Goal: Information Seeking & Learning: Learn about a topic

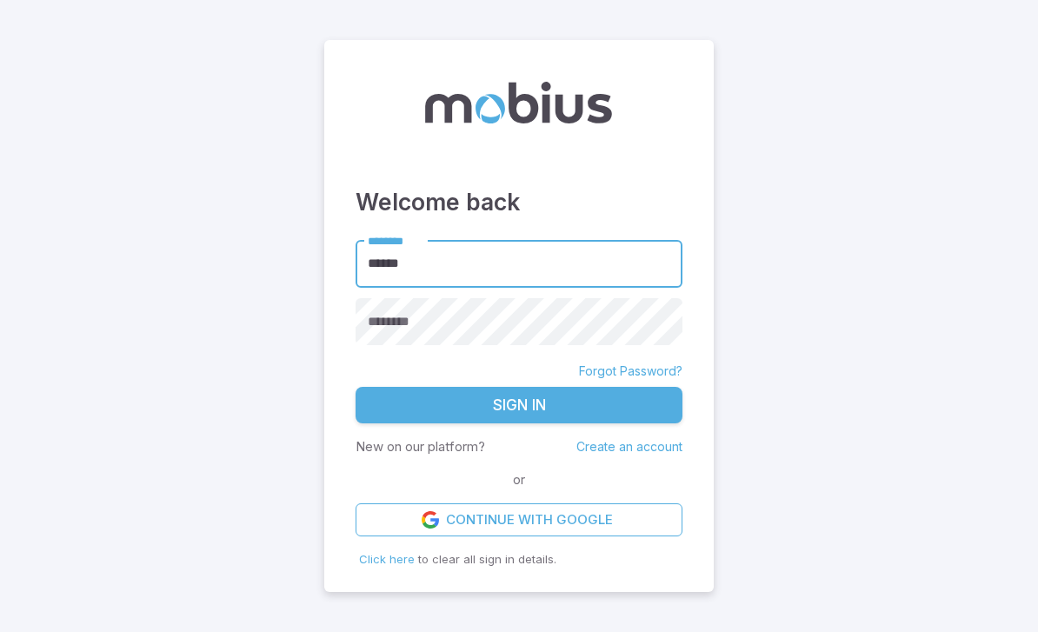
click at [390, 346] on div "********" at bounding box center [519, 322] width 327 height 48
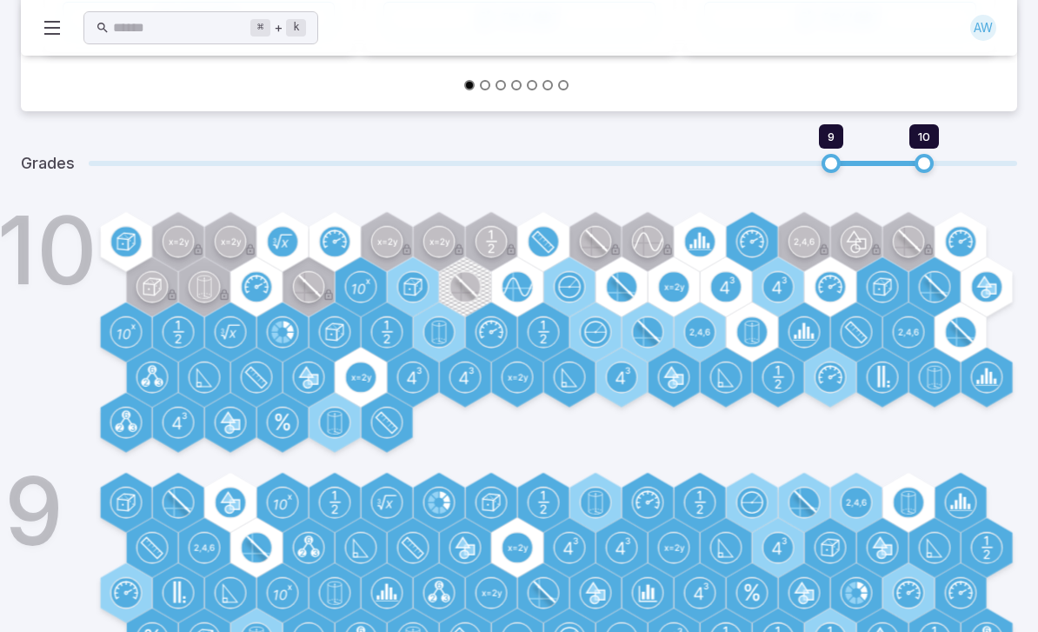
scroll to position [559, 0]
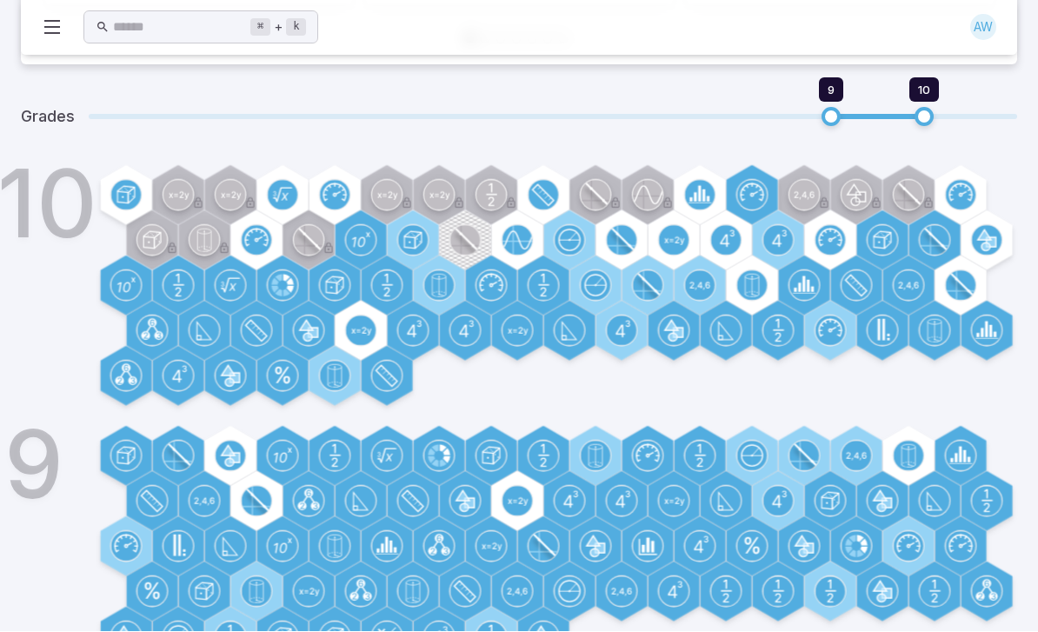
type input "*"
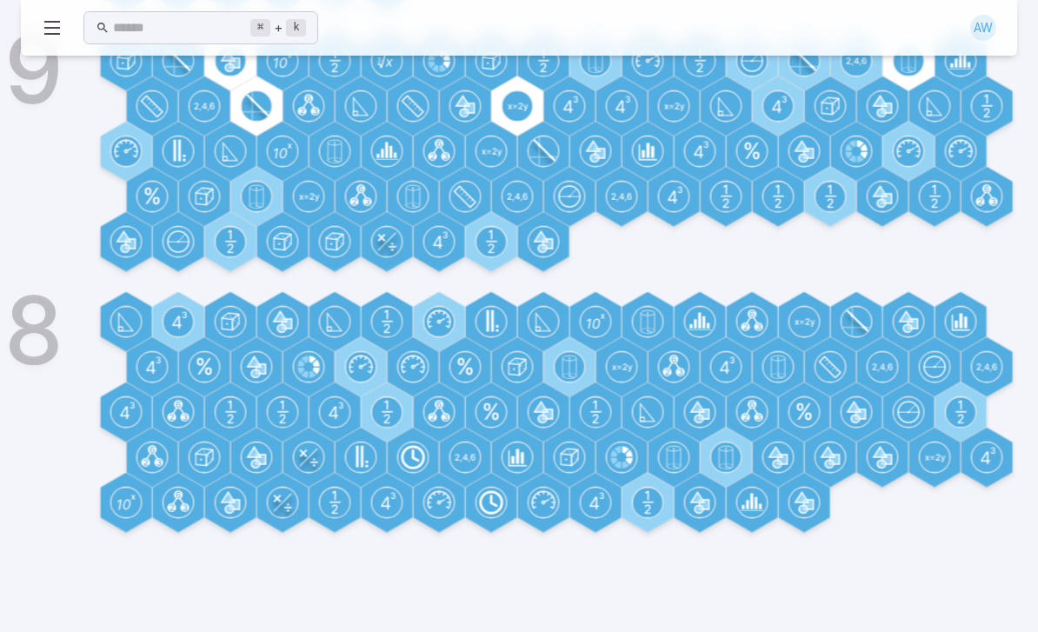
scroll to position [820, 0]
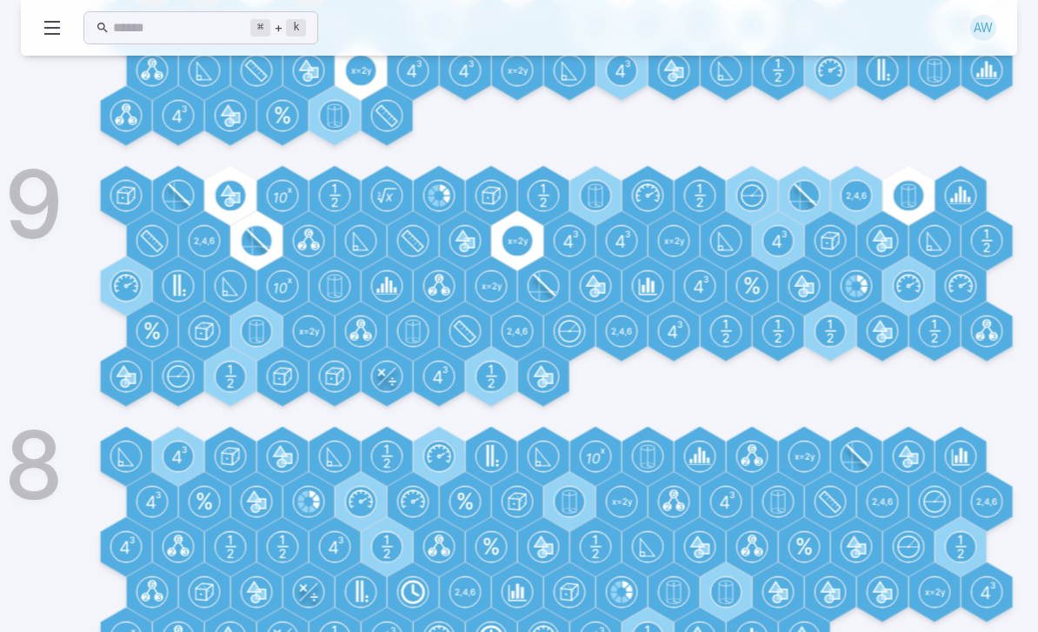
click at [67, 252] on div "Grades 8 10 10 9 8" at bounding box center [519, 247] width 997 height 845
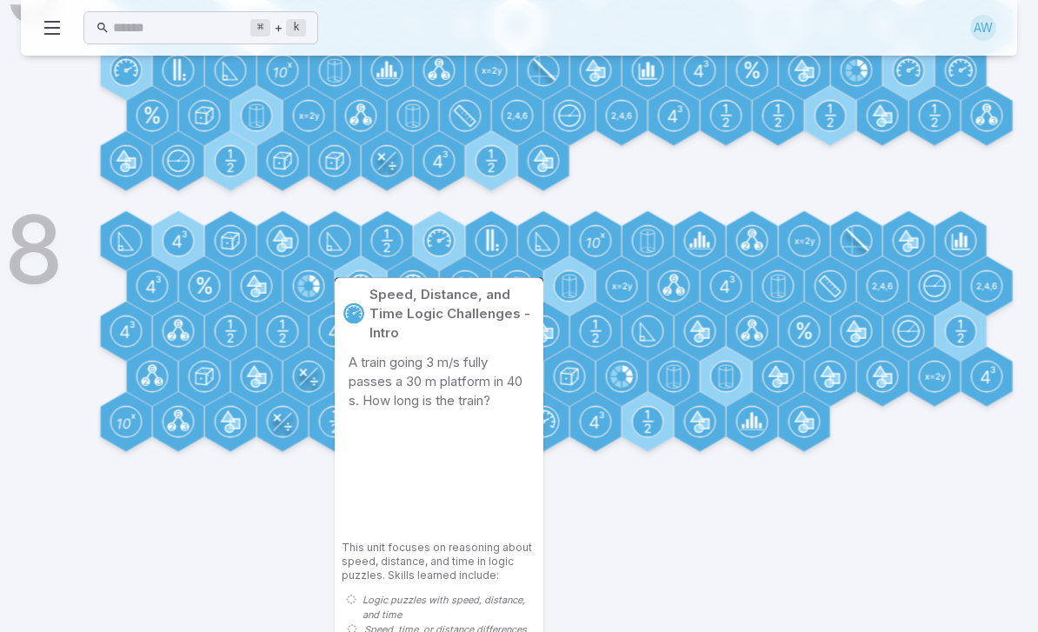
scroll to position [1038, 0]
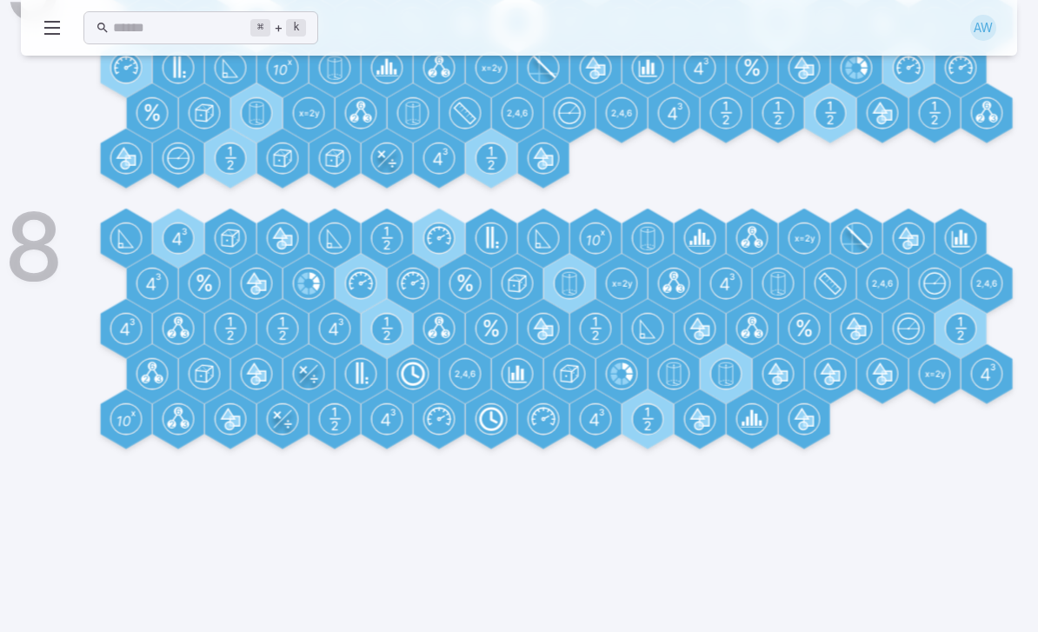
scroll to position [820, 0]
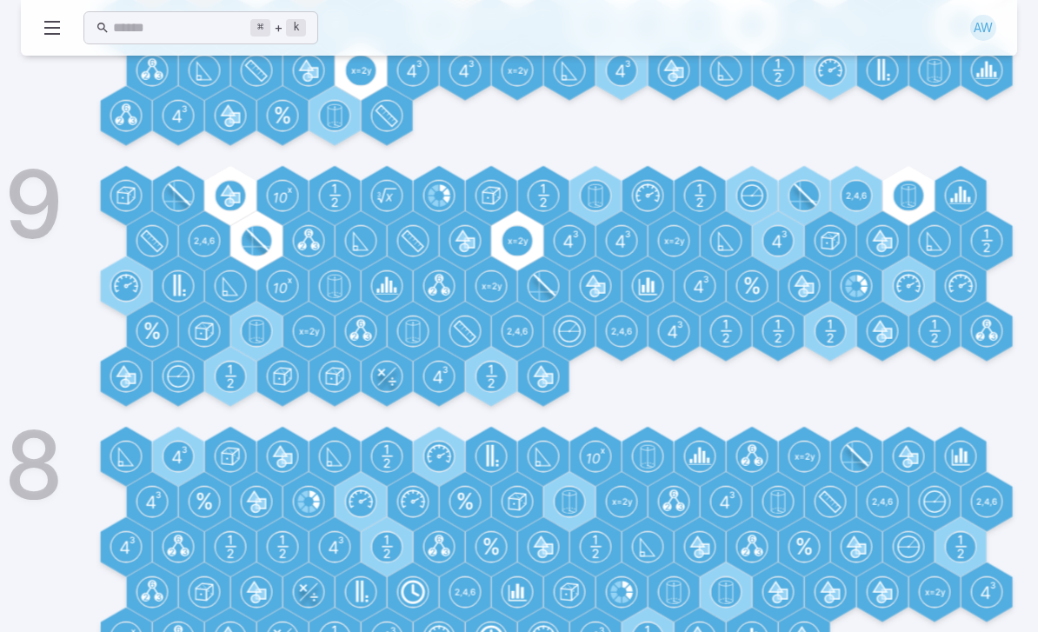
click at [964, 550] on circle at bounding box center [961, 547] width 30 height 30
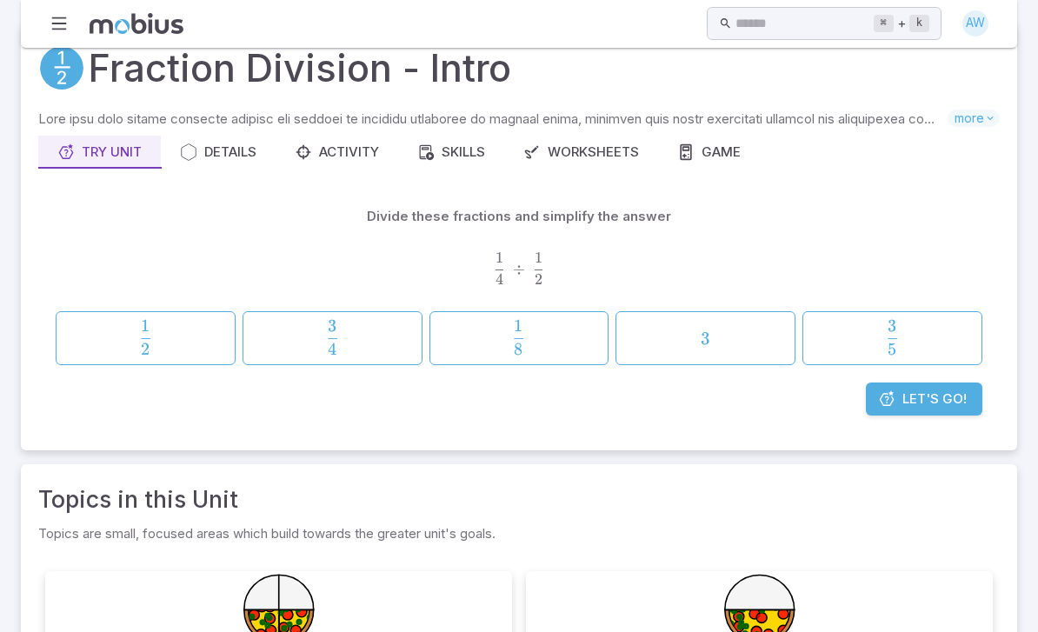
scroll to position [35, 0]
click at [196, 334] on span "2 1 ​" at bounding box center [146, 338] width 154 height 35
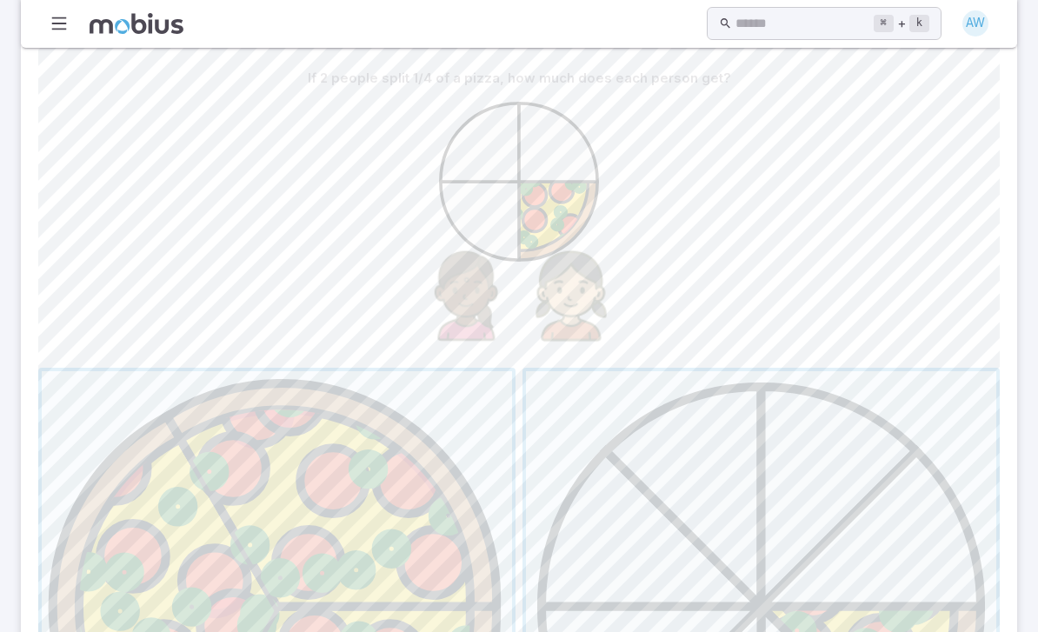
scroll to position [432, 0]
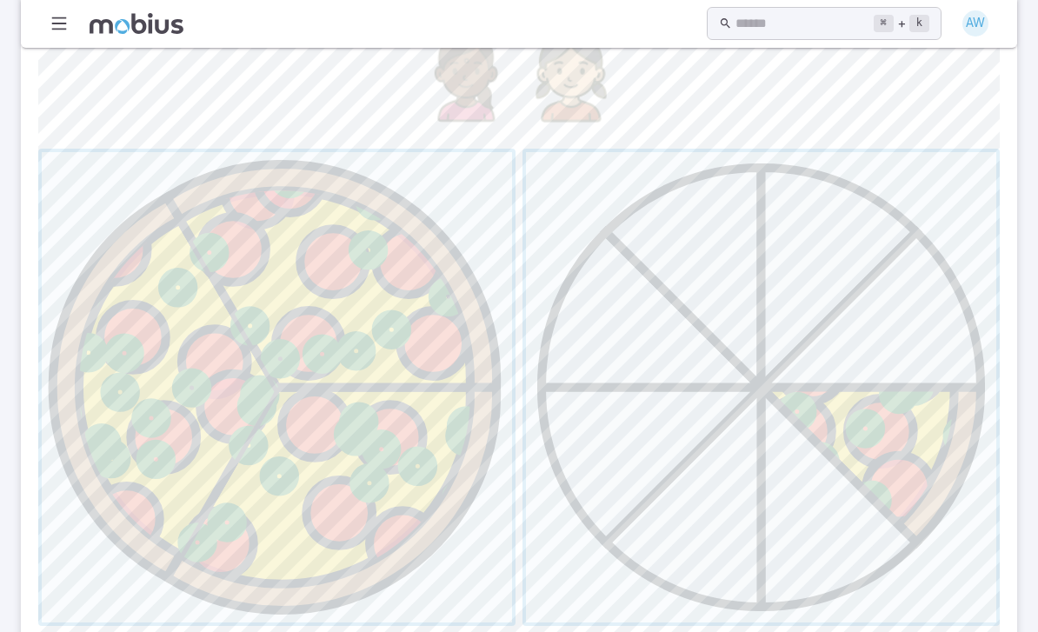
click at [799, 343] on span "button" at bounding box center [761, 388] width 470 height 470
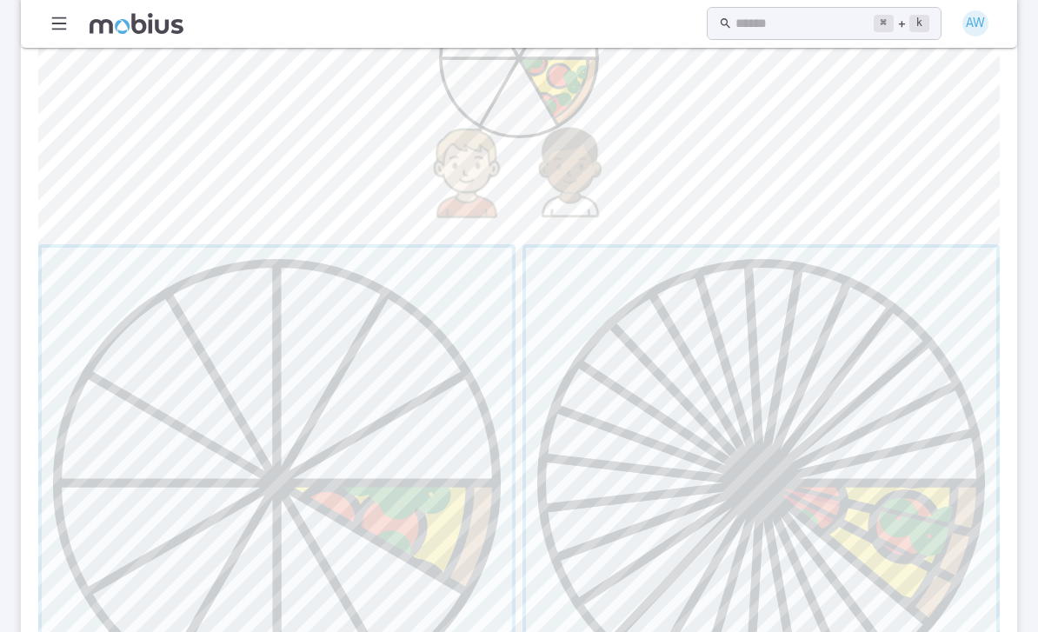
scroll to position [547, 0]
click at [406, 490] on span "button" at bounding box center [277, 481] width 470 height 470
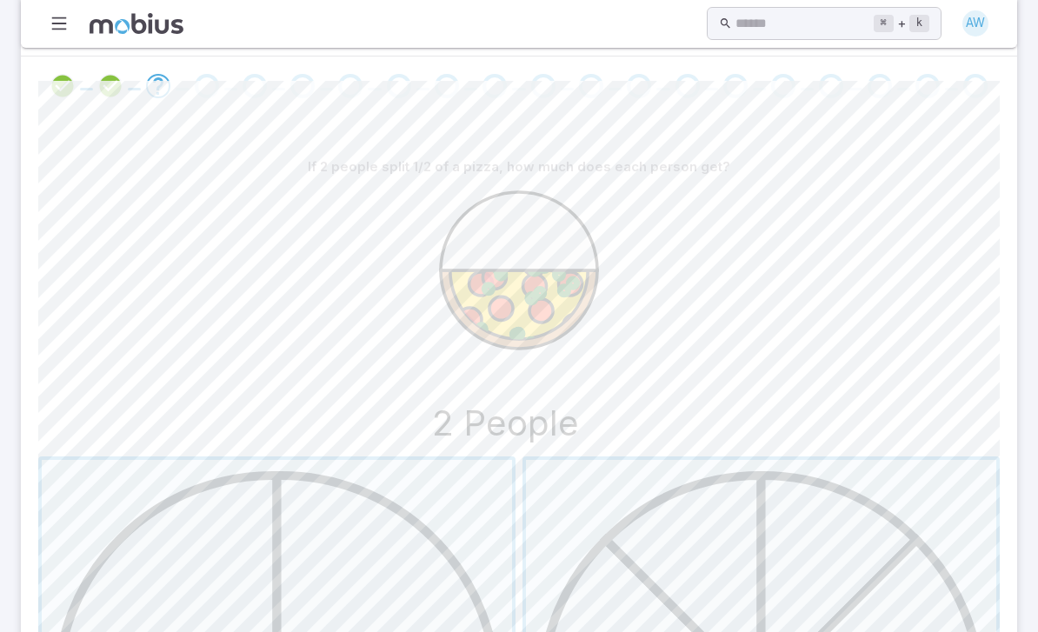
scroll to position [335, 0]
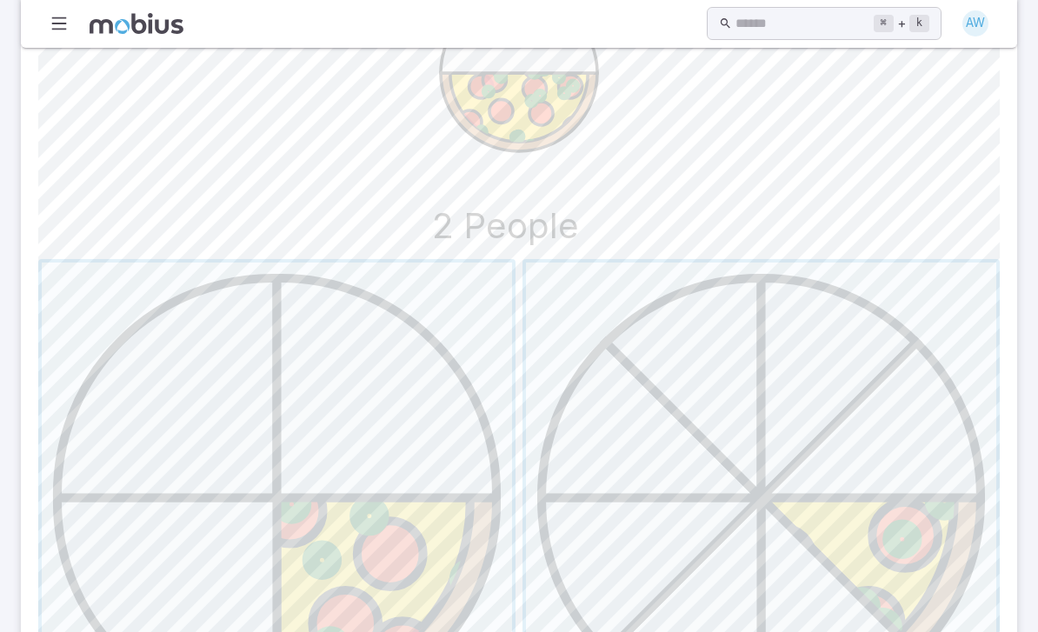
click at [348, 384] on span "button" at bounding box center [277, 499] width 470 height 470
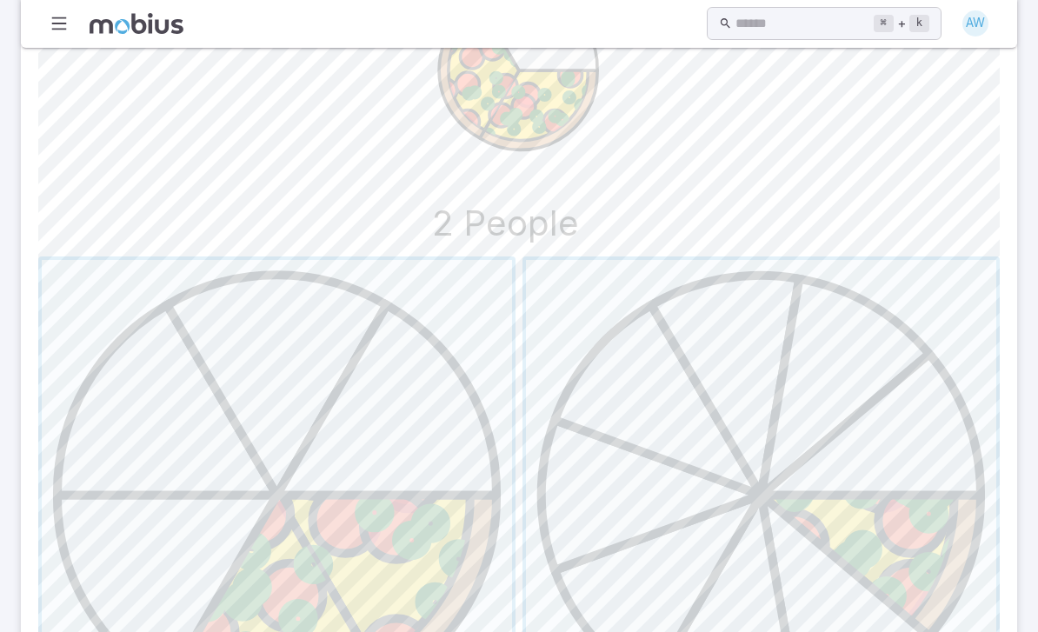
scroll to position [533, 0]
click at [446, 450] on span "button" at bounding box center [277, 495] width 470 height 470
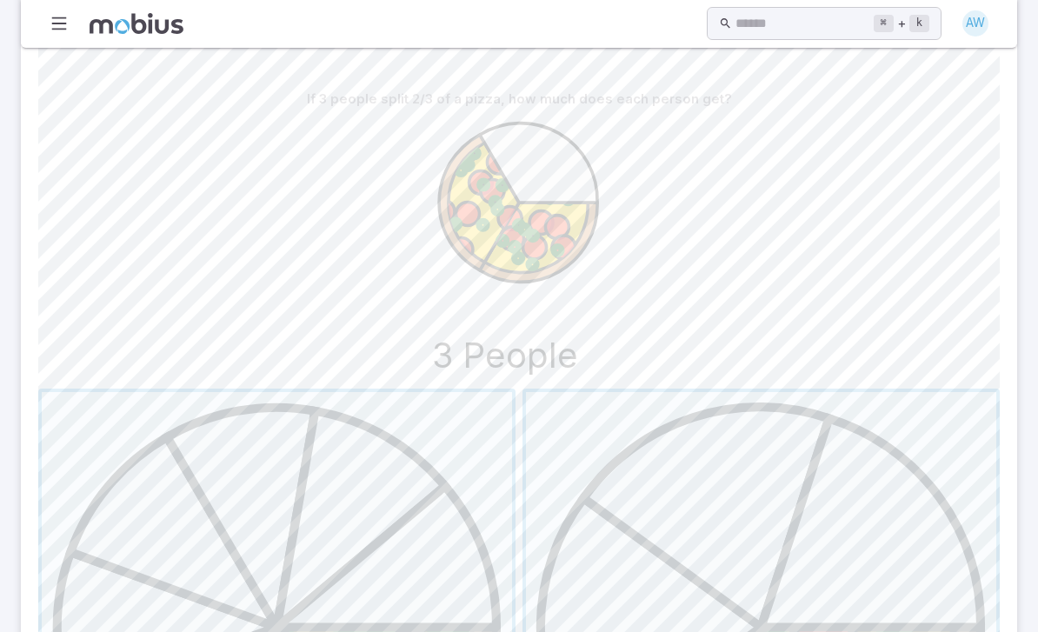
scroll to position [385, 0]
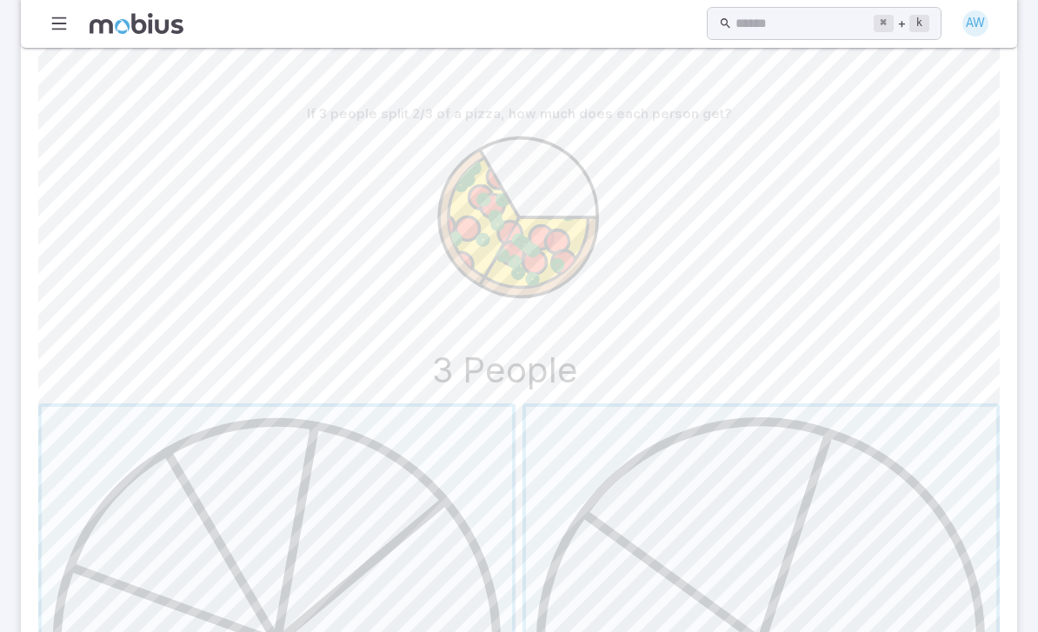
click at [236, 477] on span "button" at bounding box center [277, 643] width 470 height 470
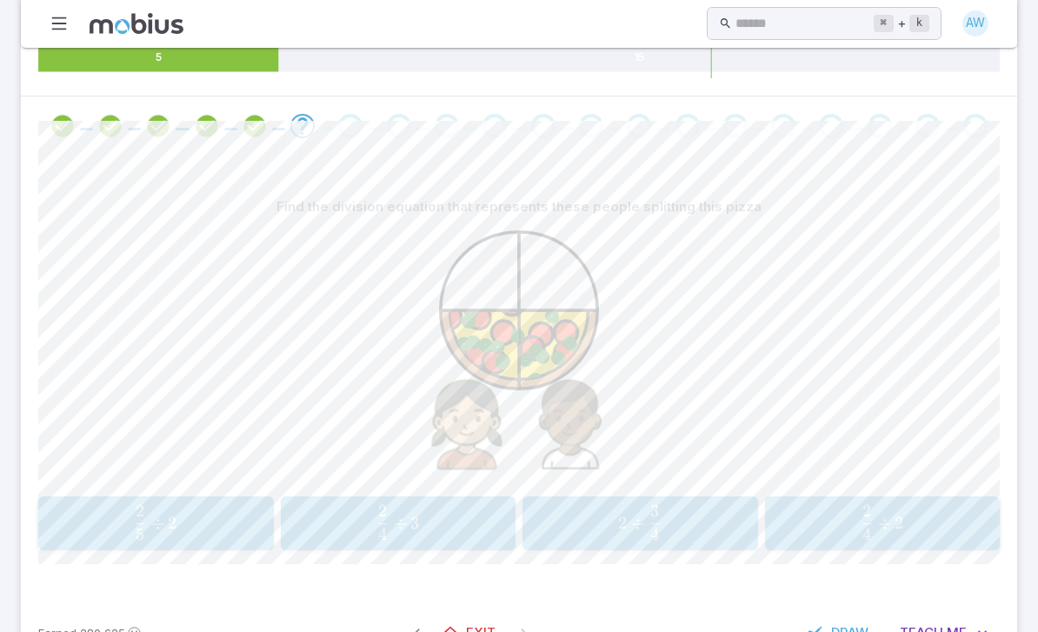
scroll to position [292, 0]
click at [907, 518] on span "4 2 ​ ÷ 2" at bounding box center [882, 523] width 207 height 35
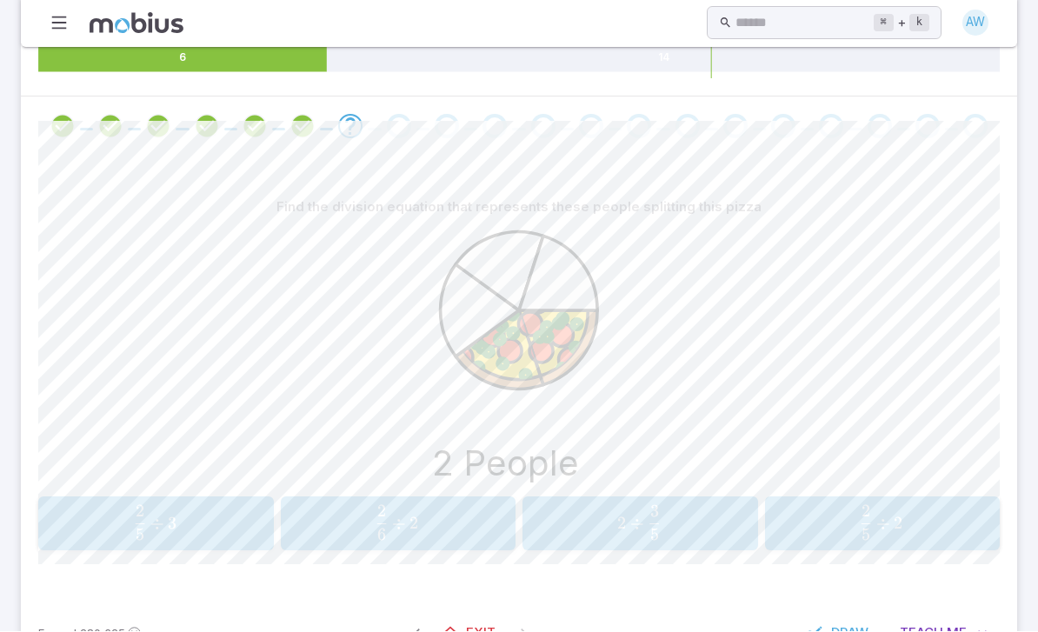
click at [915, 517] on span "5 2 ​ ÷ 2" at bounding box center [881, 523] width 208 height 35
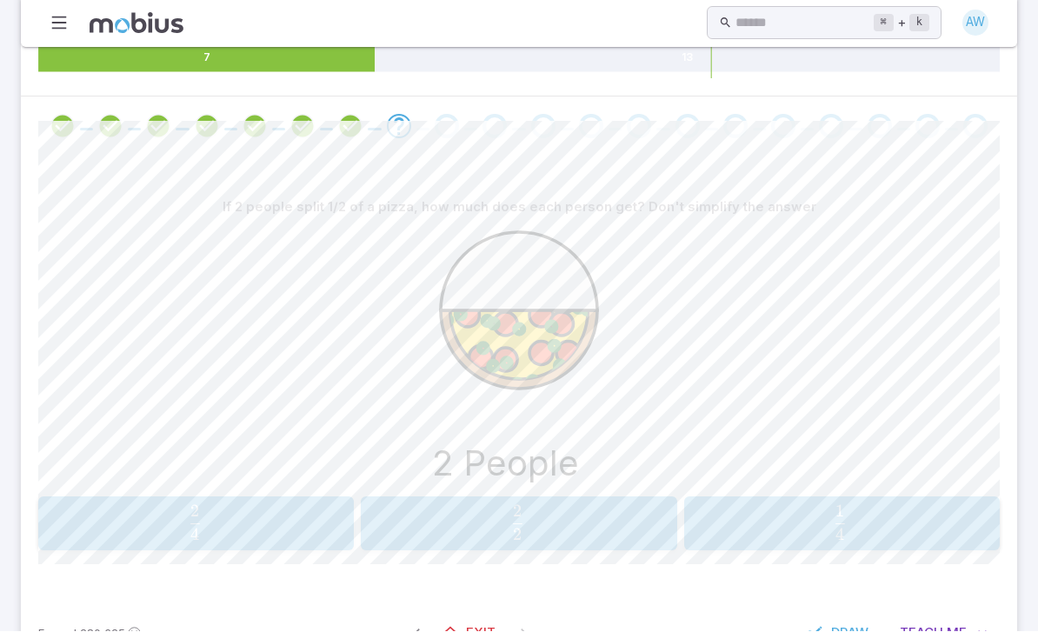
click at [884, 529] on span "4 1 ​" at bounding box center [840, 523] width 283 height 35
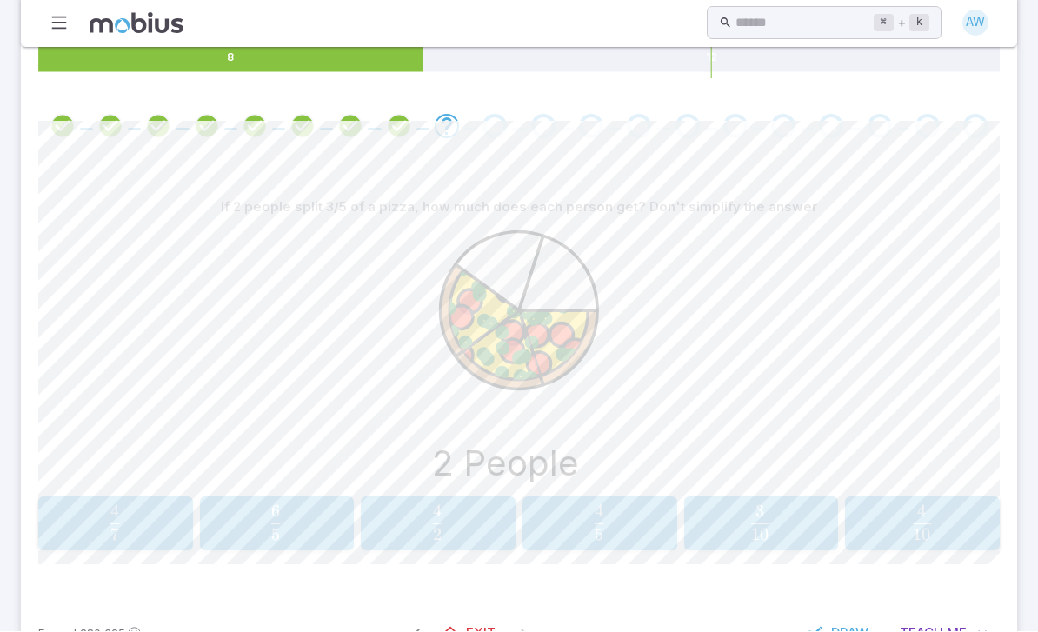
click at [773, 525] on span "10 3 ​" at bounding box center [760, 523] width 133 height 35
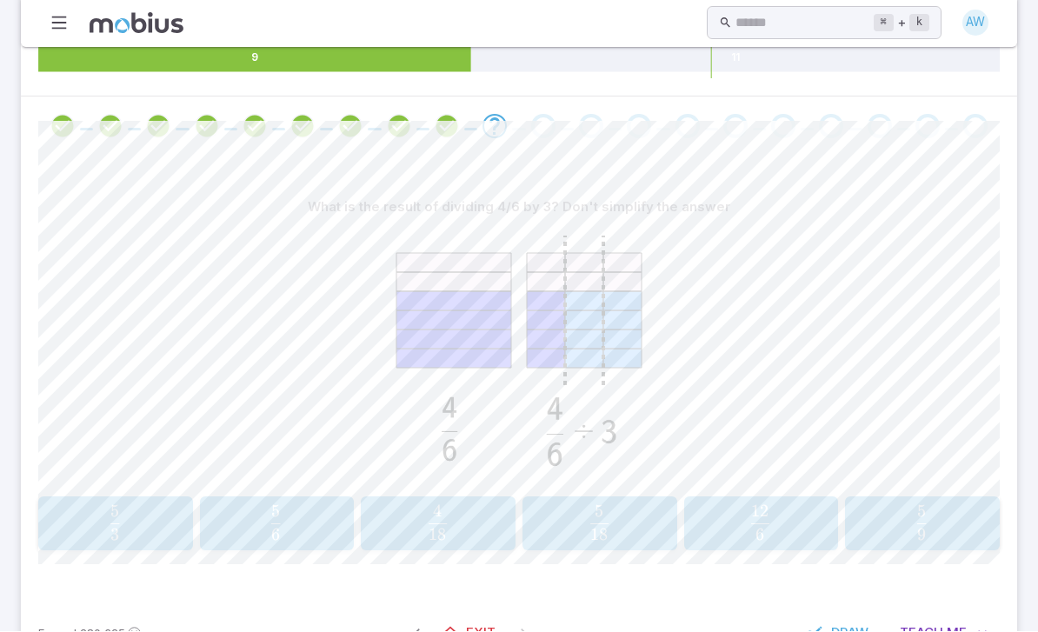
click at [478, 507] on span "18 4 ​" at bounding box center [437, 523] width 133 height 35
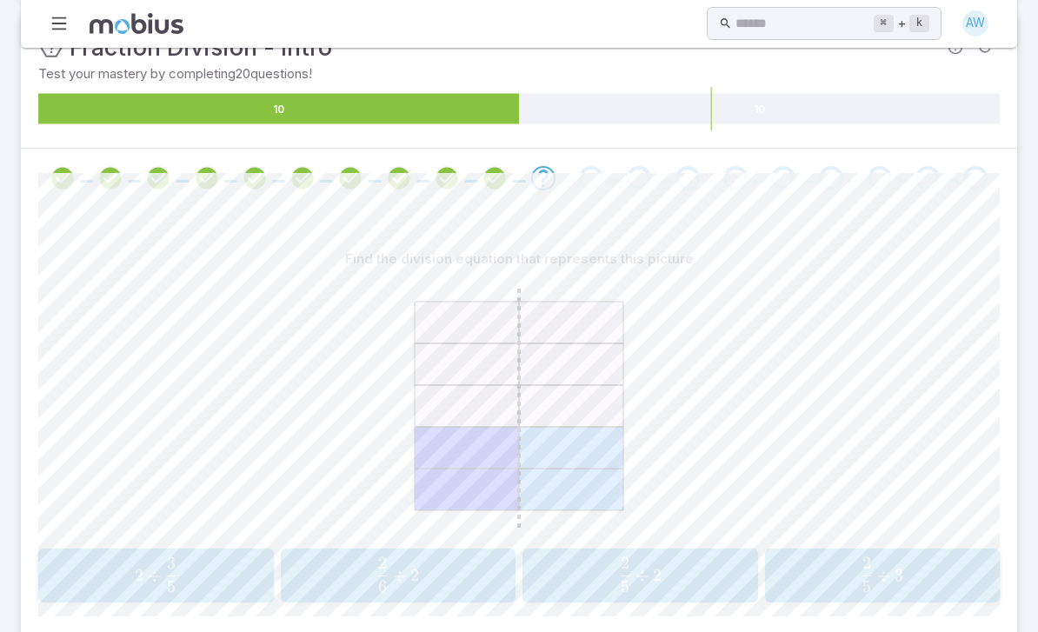
scroll to position [244, 0]
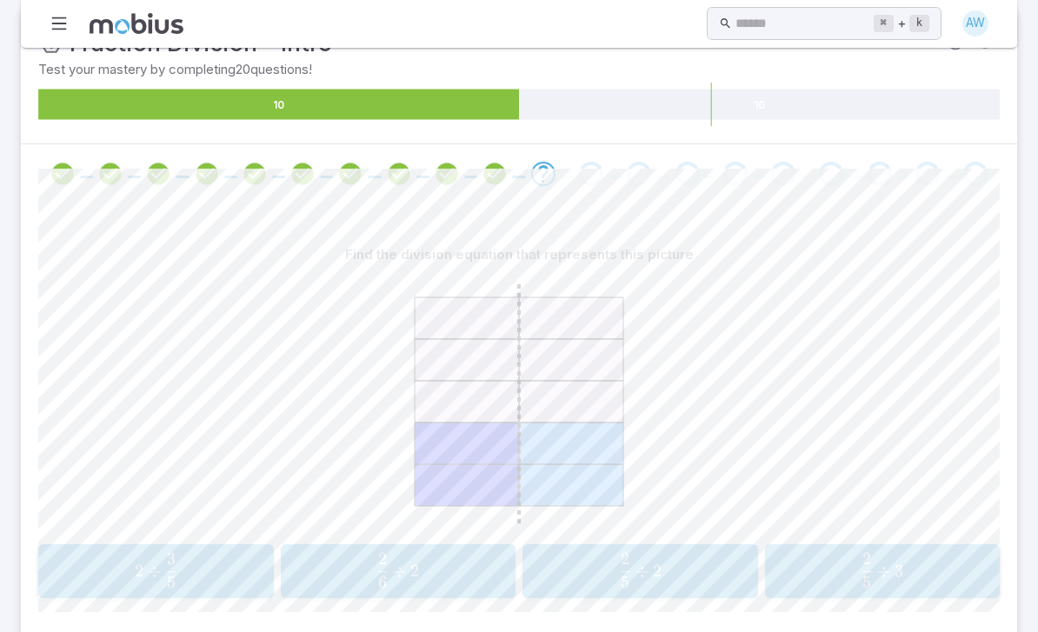
click at [675, 583] on span "5 2 ​ ÷ 2" at bounding box center [640, 571] width 206 height 35
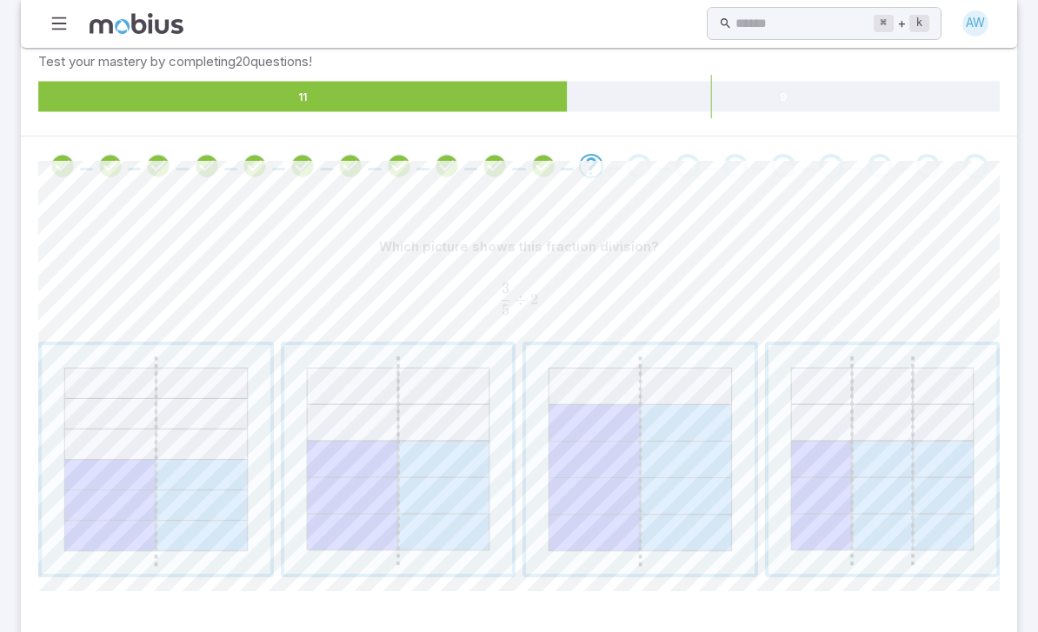
scroll to position [279, 0]
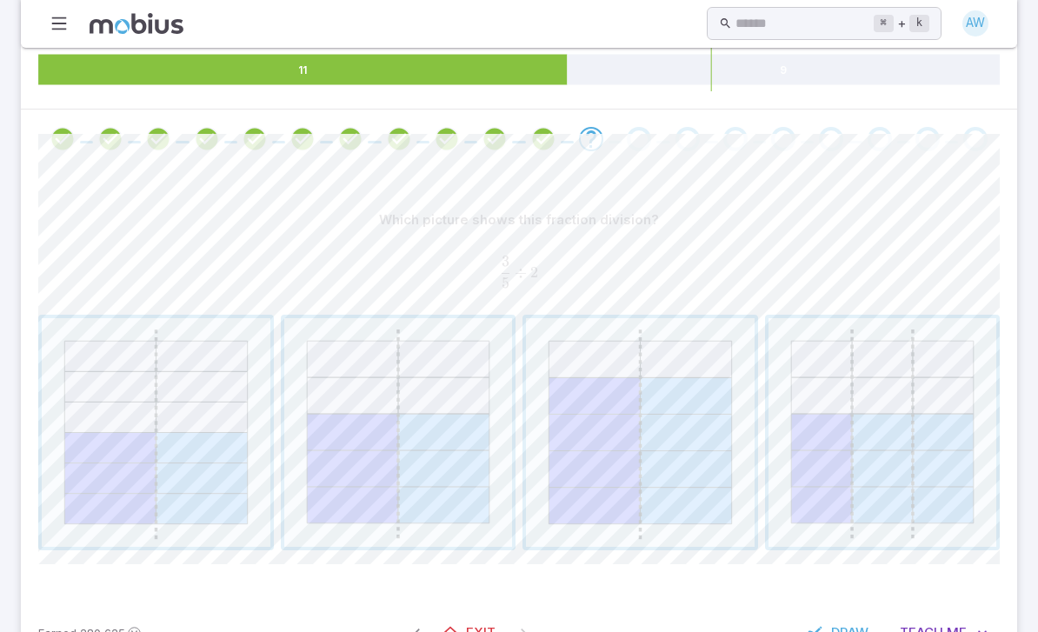
click at [457, 328] on span "button" at bounding box center [398, 433] width 229 height 229
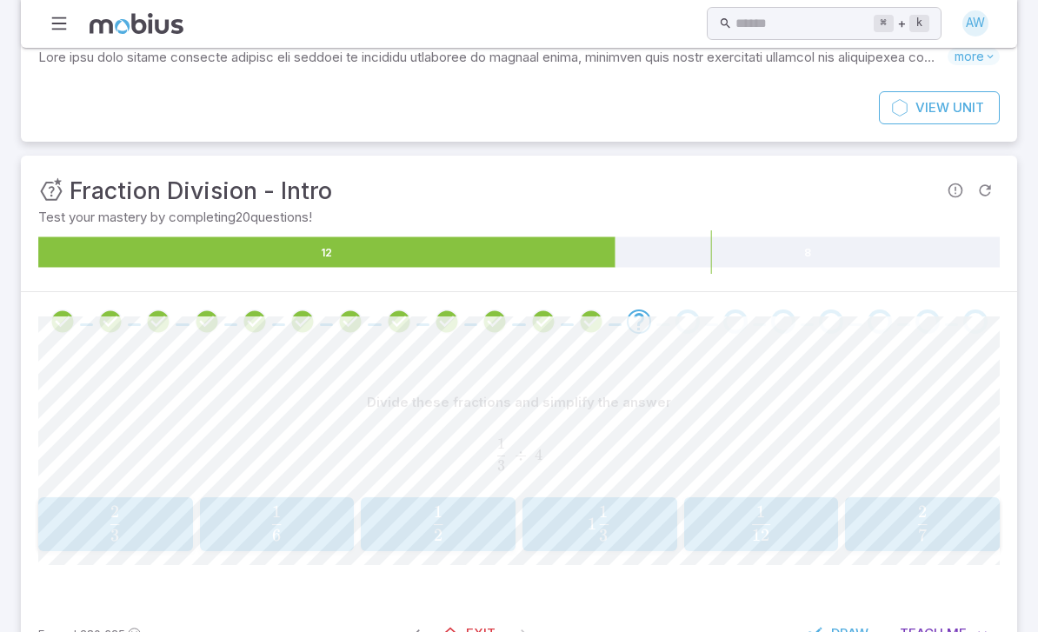
scroll to position [97, 0]
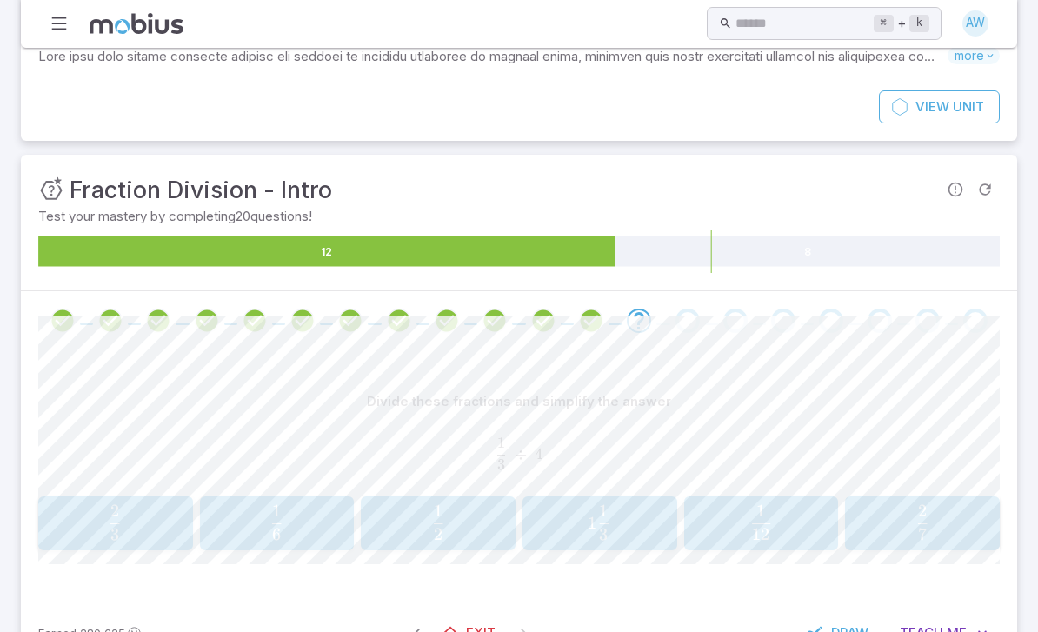
click at [774, 531] on span "12 1 ​" at bounding box center [761, 523] width 132 height 35
click at [425, 504] on div "7 4 \frac{7}{4} 4 7 ​" at bounding box center [398, 524] width 224 height 40
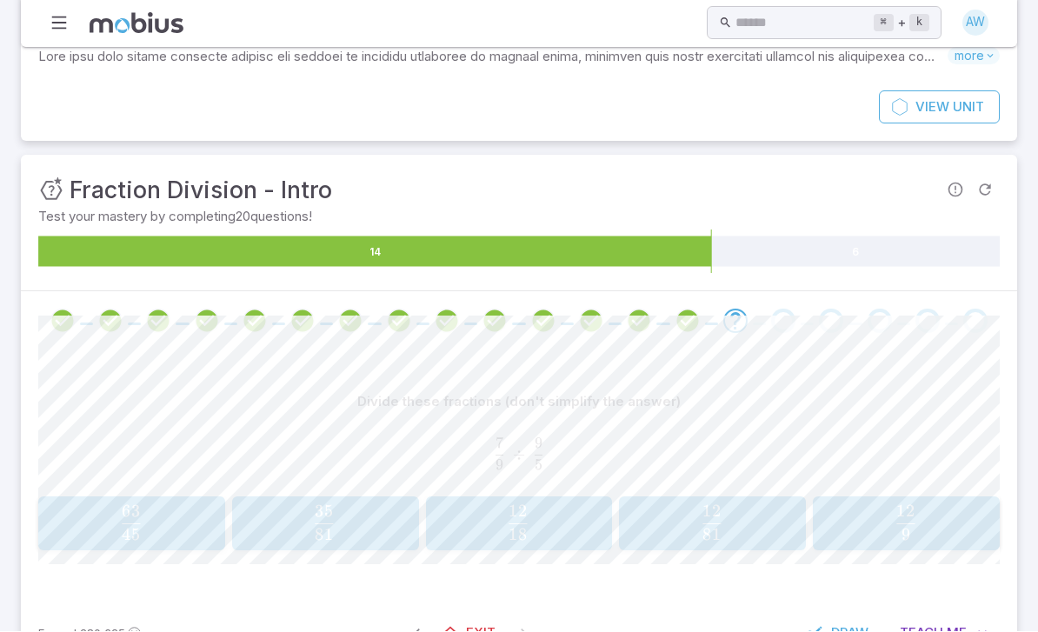
click at [352, 534] on span "81 35 ​" at bounding box center [324, 523] width 163 height 35
click at [289, 533] on span "42 10 ​" at bounding box center [276, 523] width 133 height 35
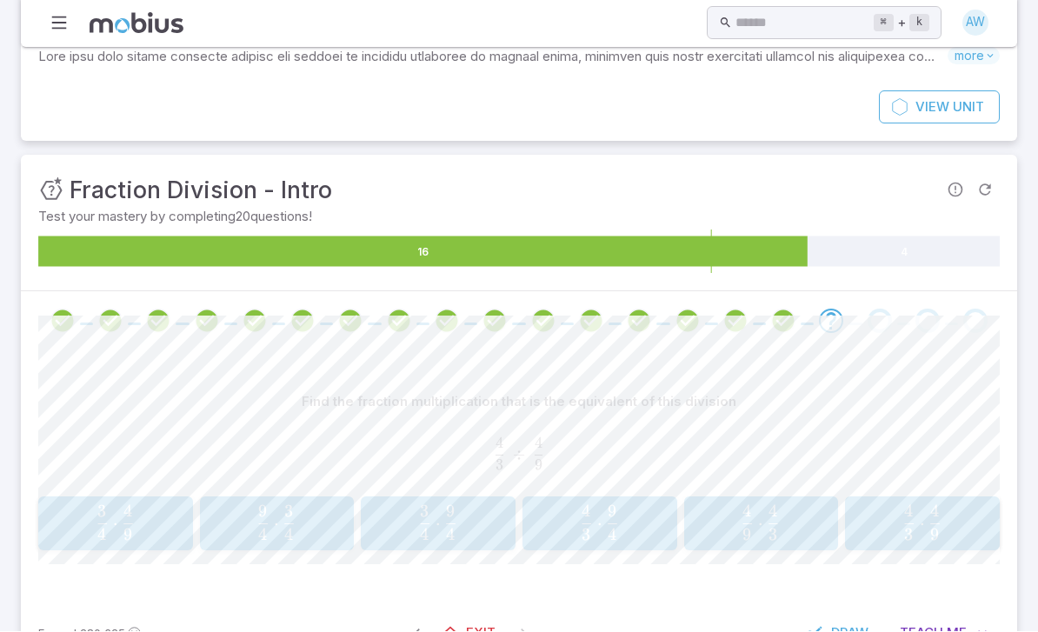
click at [611, 537] on span "button" at bounding box center [613, 536] width 10 height 12
click at [933, 533] on span "button" at bounding box center [936, 536] width 10 height 12
click at [795, 540] on div "6 8 ⋅ 2 8 \frac{6}{8} \cdot \frac{2}{8} 8 6 ​ ⋅ 8 2 ​" at bounding box center [761, 524] width 143 height 40
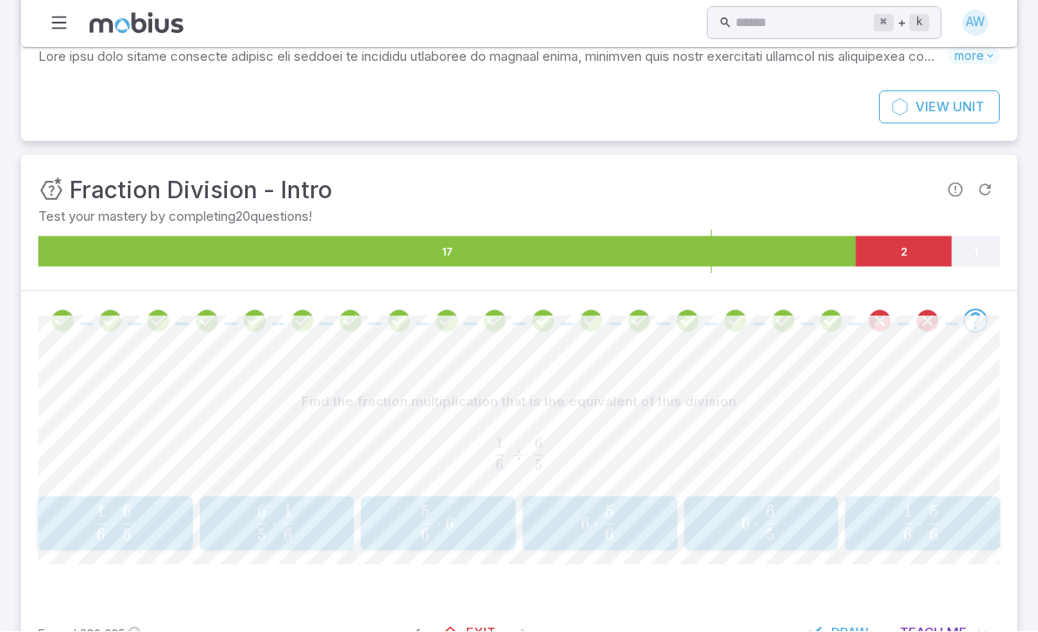
click at [829, 506] on div "6 ⋅ 6 5 6 \cdot \frac{6}{5} 6 ⋅ 5 6 ​" at bounding box center [761, 524] width 143 height 40
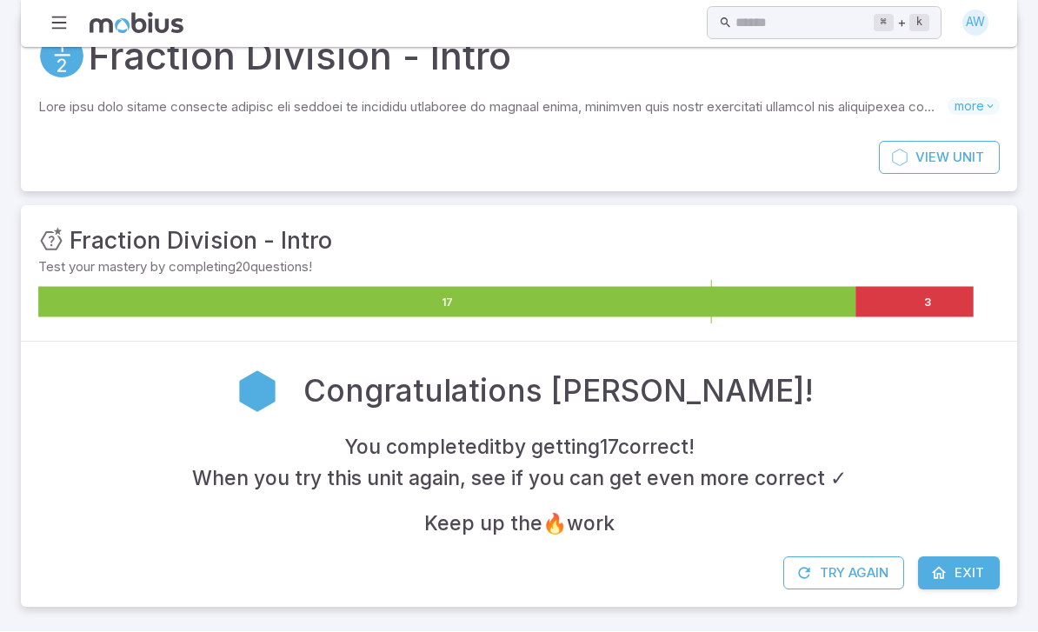
scroll to position [0, 0]
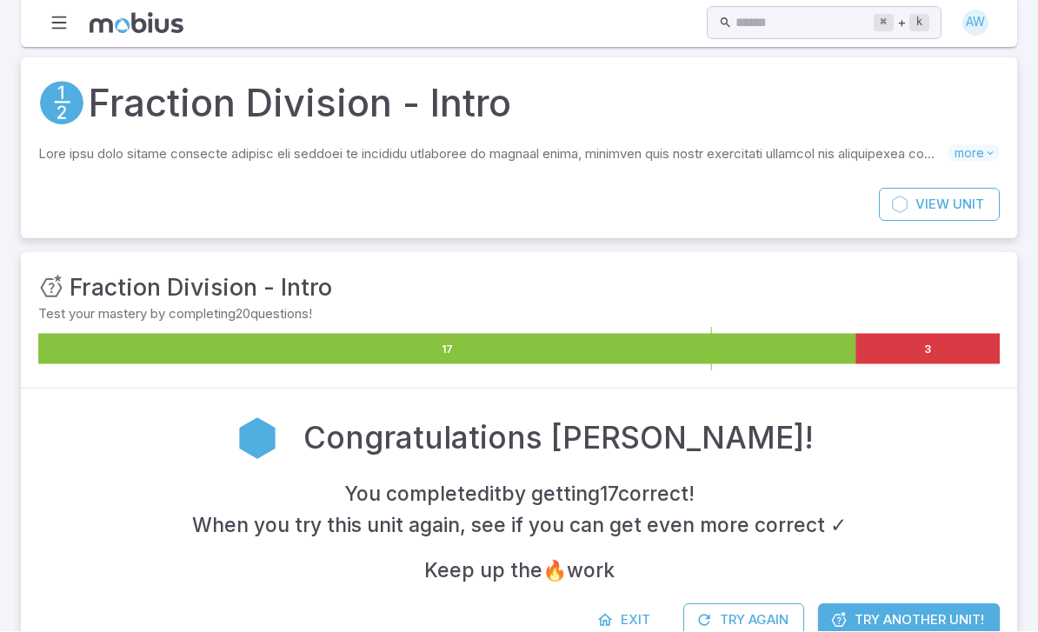
click at [654, 619] on link "Exit" at bounding box center [625, 620] width 75 height 33
